Goal: Information Seeking & Learning: Learn about a topic

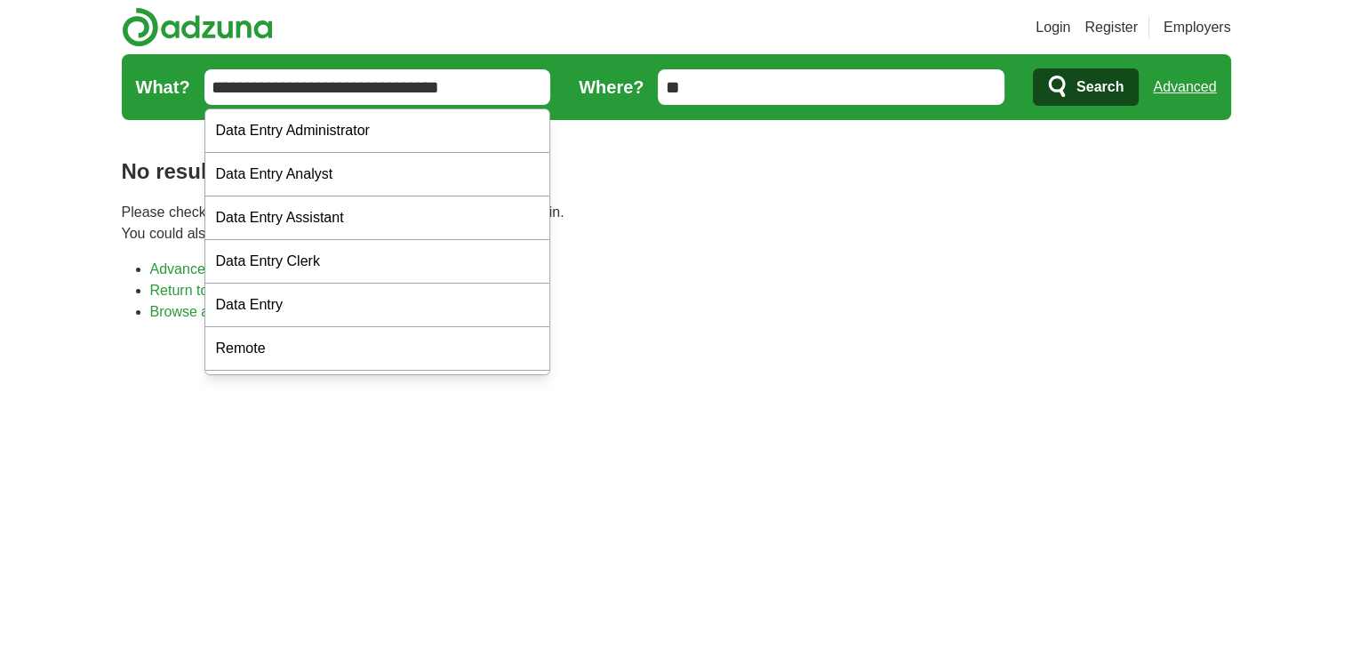
drag, startPoint x: 388, startPoint y: 77, endPoint x: 628, endPoint y: 336, distance: 352.9
click at [780, 182] on div "Login Register Employers job, company, title Salary Salary Select a salary rang…" at bounding box center [677, 590] width 1138 height 1180
click at [871, 227] on p "Please check your spelling or enter another search term and try again. You coul…" at bounding box center [676, 223] width 1109 height 43
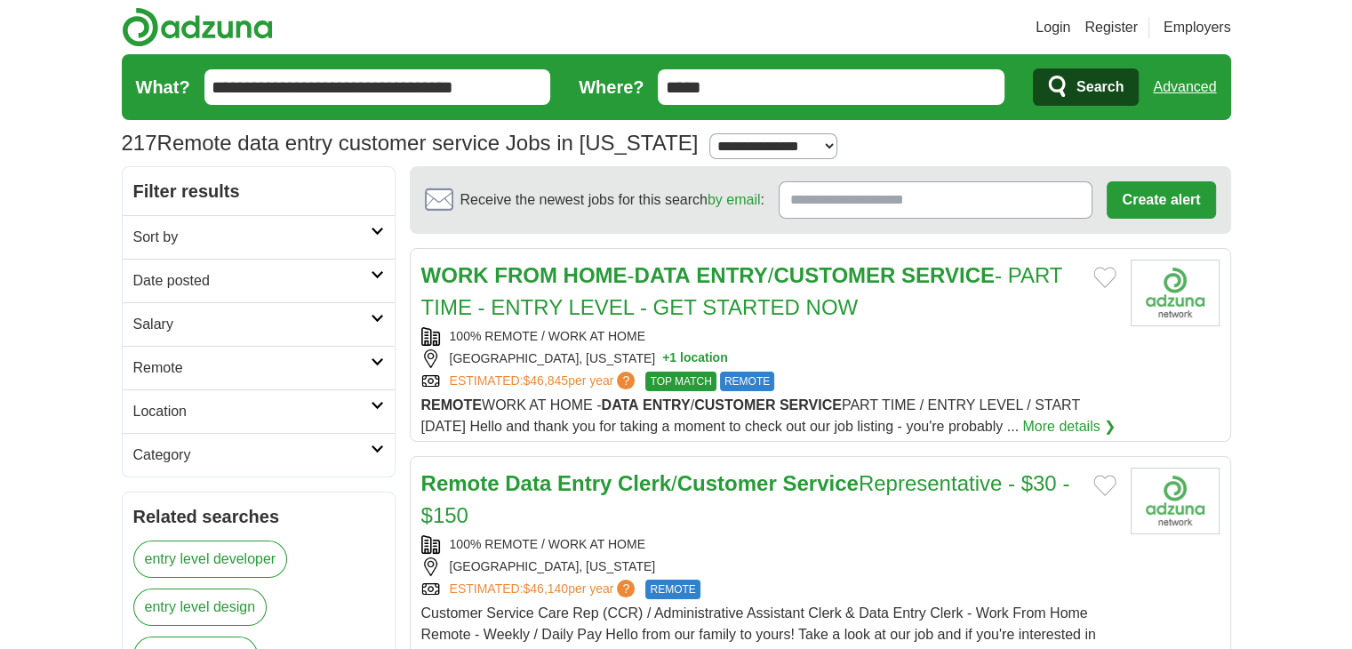
click at [629, 276] on link "WORK FROM HOME - DATA ENTRY / CUSTOMER SERVICE - PART TIME - ENTRY LEVEL - GET …" at bounding box center [741, 291] width 641 height 56
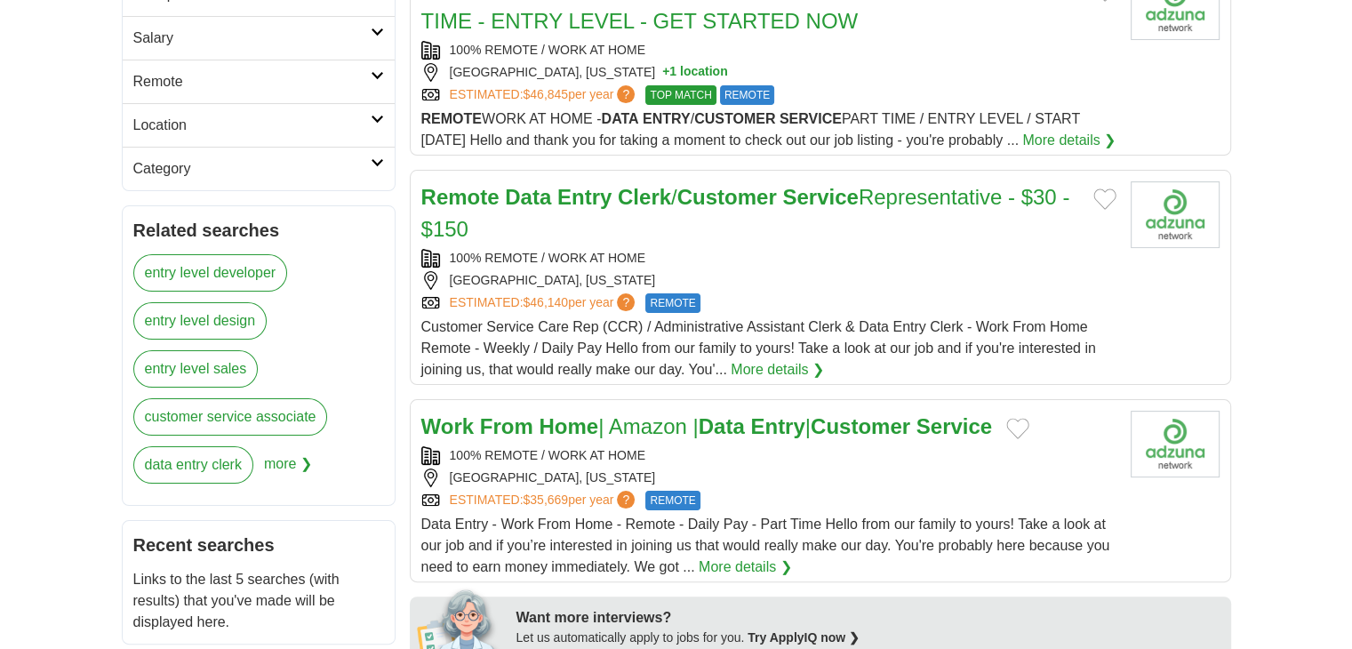
scroll to position [337, 0]
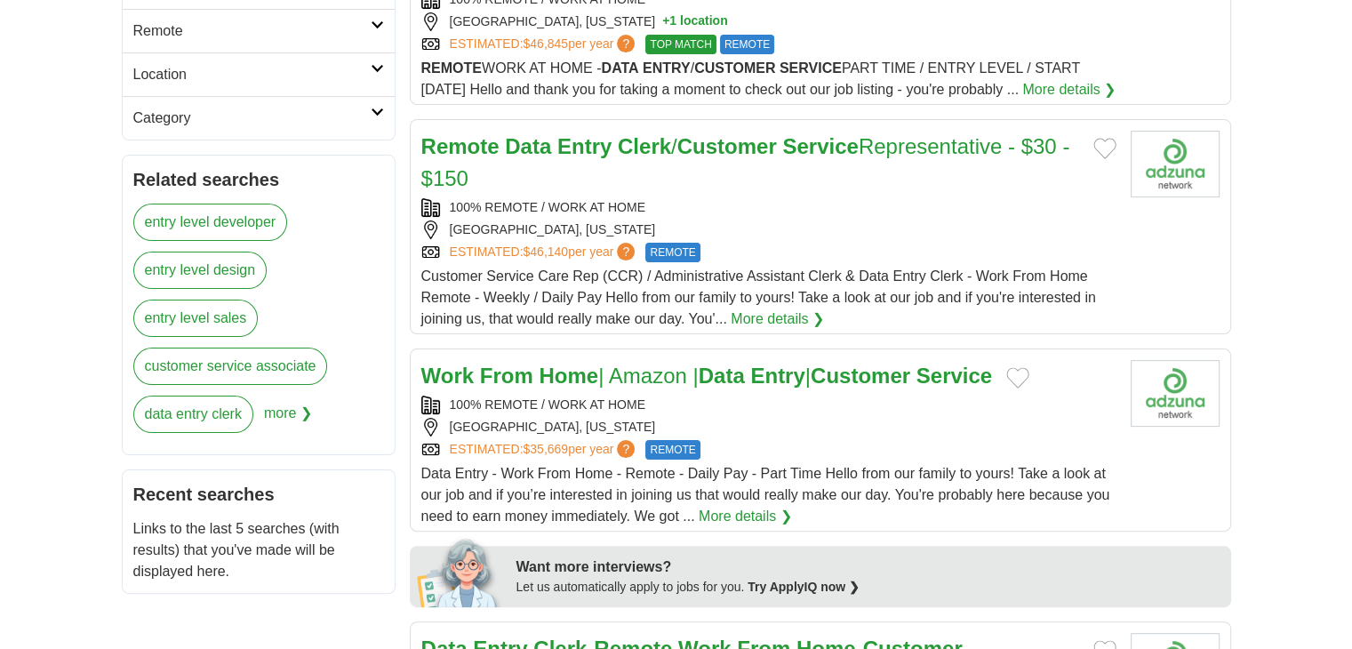
click at [698, 236] on div "100% REMOTE / WORK AT HOME [GEOGRAPHIC_DATA], [US_STATE] ESTIMATED: $46,140 per…" at bounding box center [768, 230] width 695 height 64
